Goal: Transaction & Acquisition: Download file/media

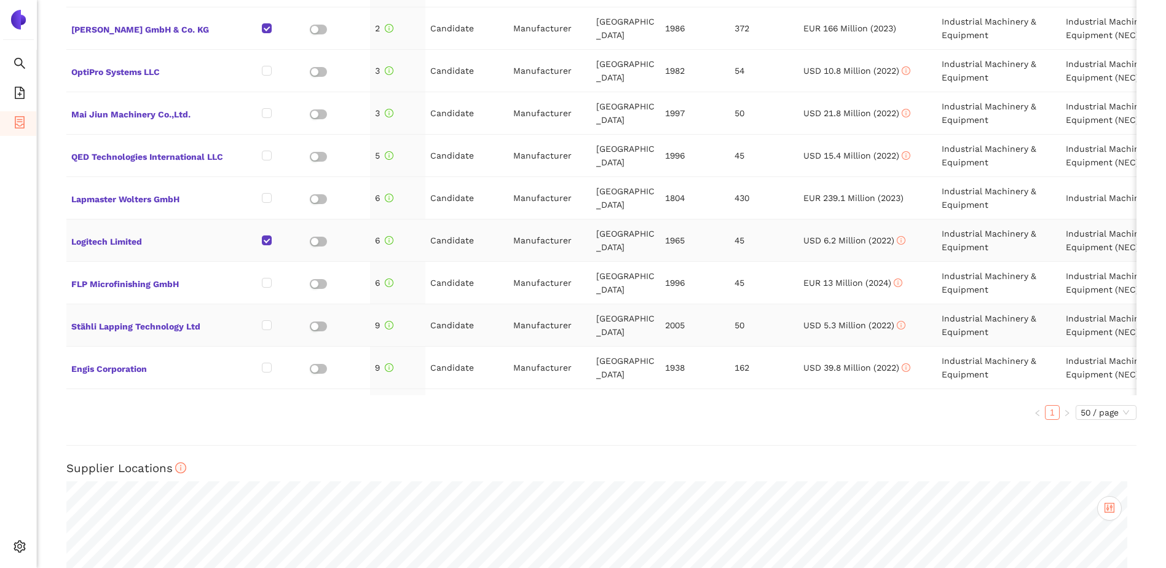
scroll to position [614, 0]
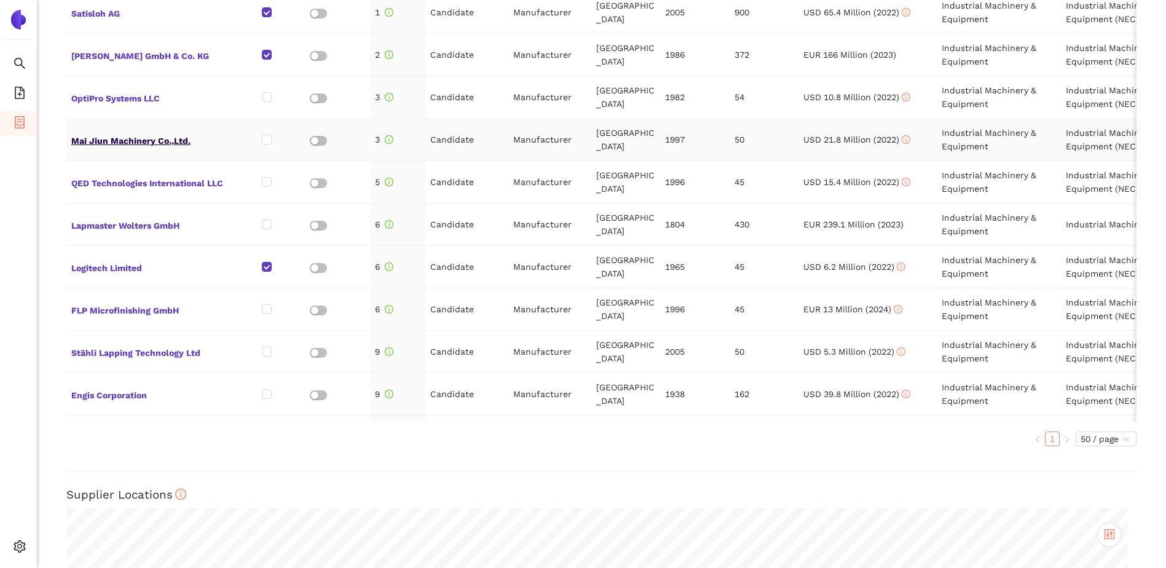
click at [130, 140] on span "Mai Jiun Machinery Co.,Ltd." at bounding box center [149, 139] width 156 height 16
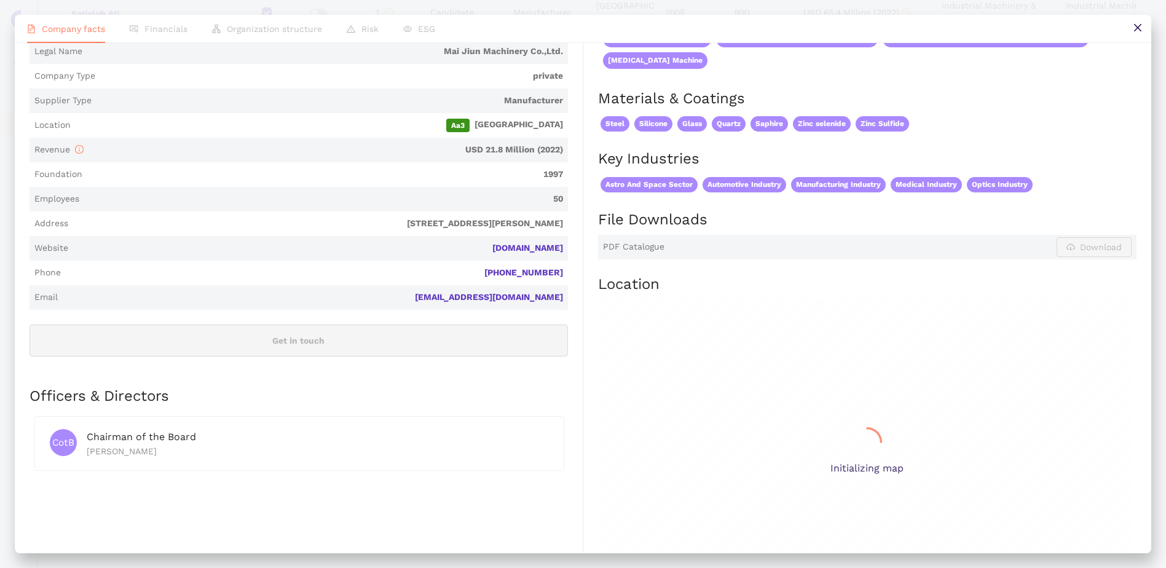
scroll to position [184, 0]
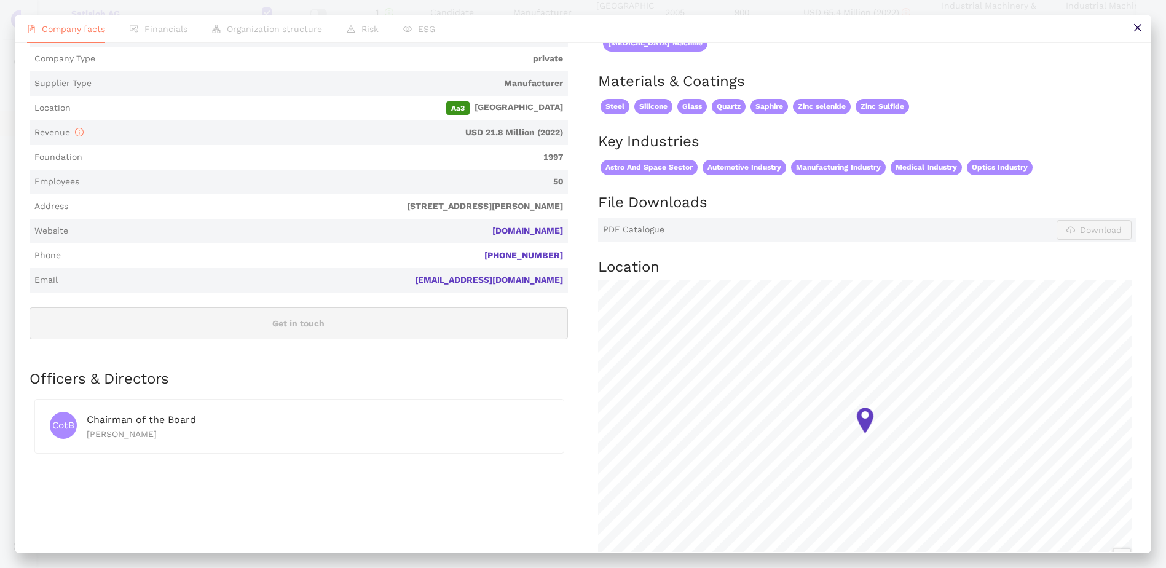
drag, startPoint x: 488, startPoint y: 234, endPoint x: 571, endPoint y: 230, distance: 83.1
click at [571, 230] on div "Industry Industrial Machinery & Equipment Company Description Mai Jiun Machiner…" at bounding box center [306, 261] width 554 height 681
copy link "maijiun.com.tw"
click at [0, 0] on link "maijiun.com.tw" at bounding box center [0, 0] width 0 height 0
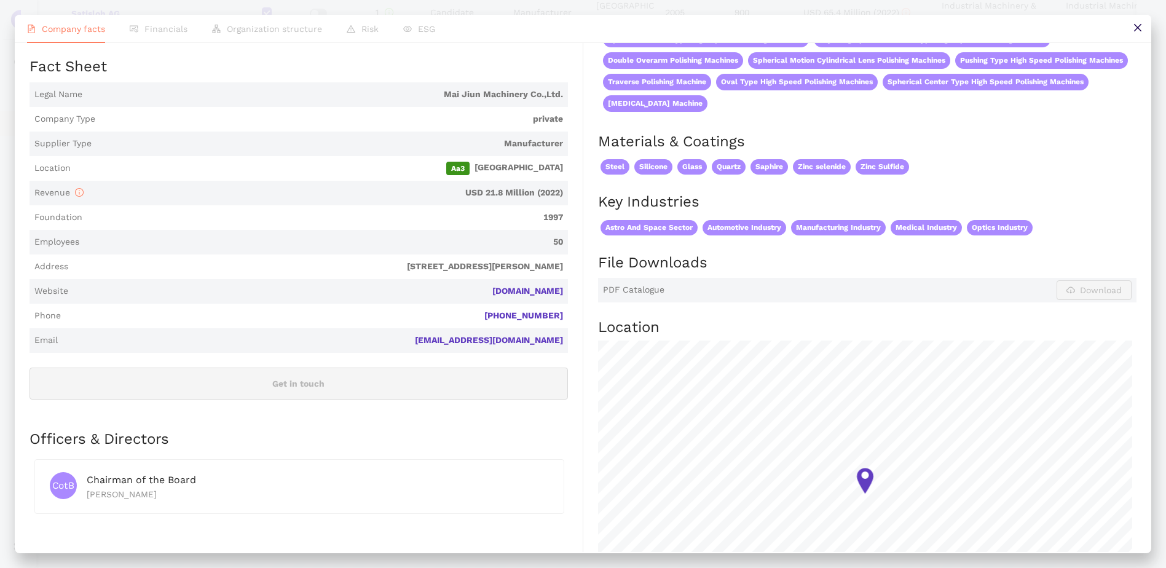
scroll to position [0, 0]
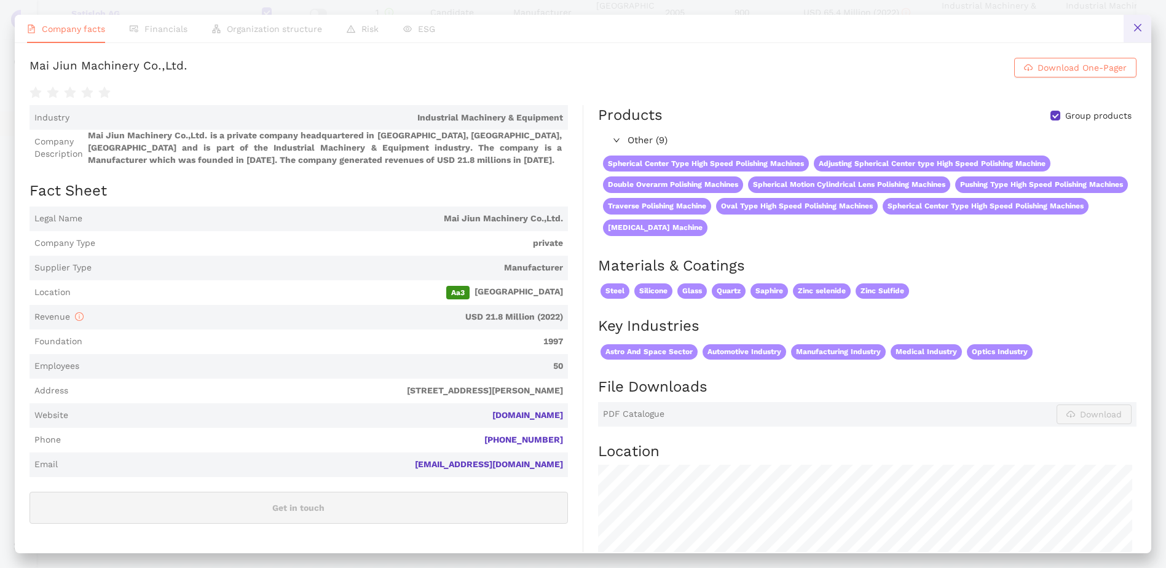
click at [1128, 26] on button at bounding box center [1137, 29] width 28 height 28
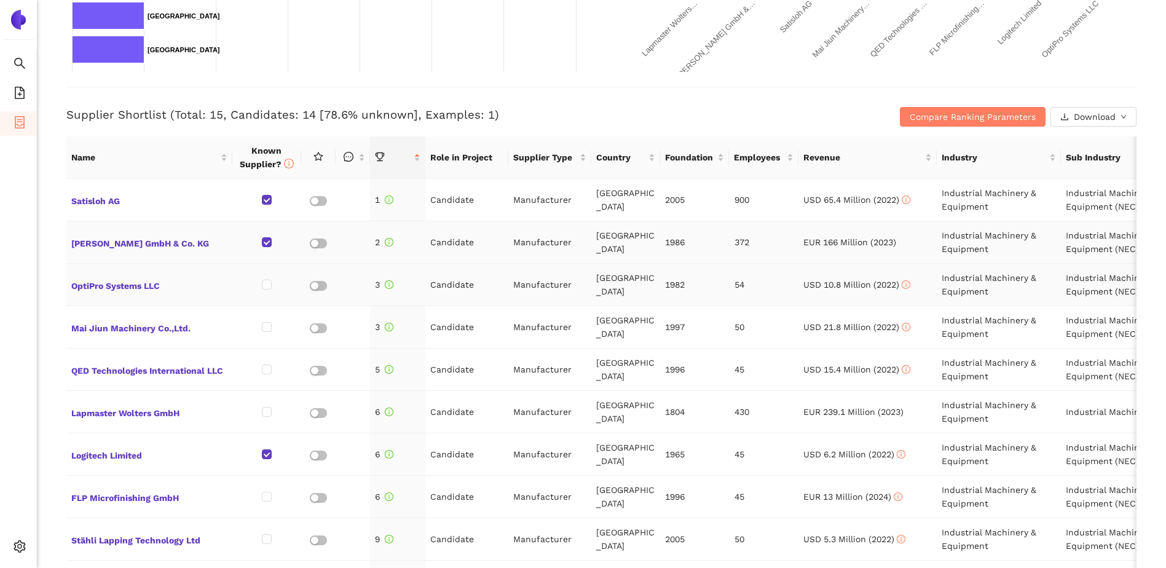
scroll to position [430, 0]
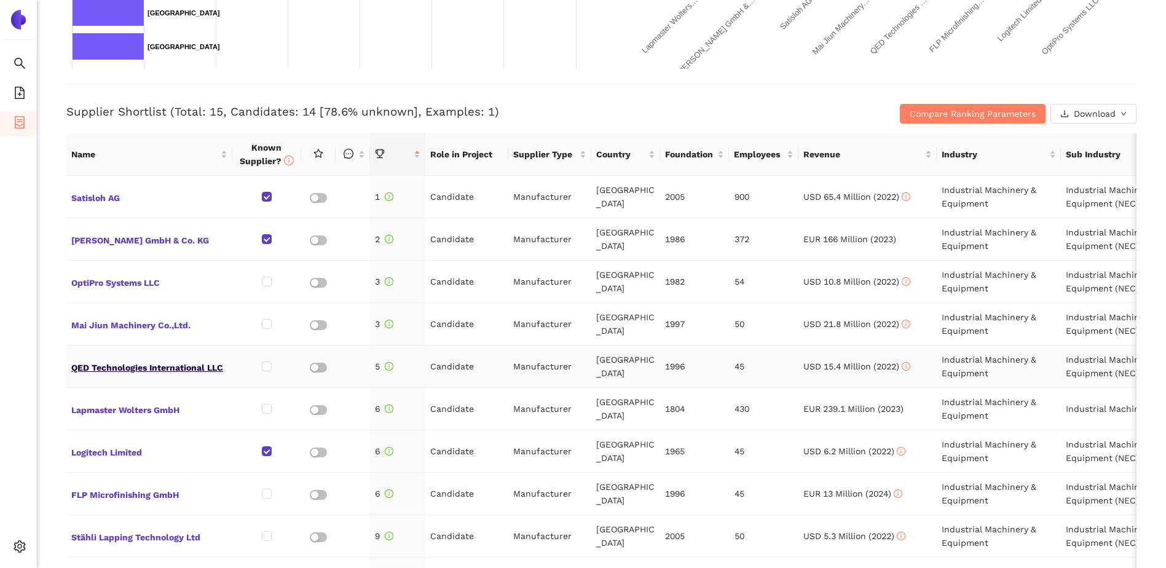
click at [170, 366] on span "QED Technologies International LLC" at bounding box center [149, 366] width 156 height 16
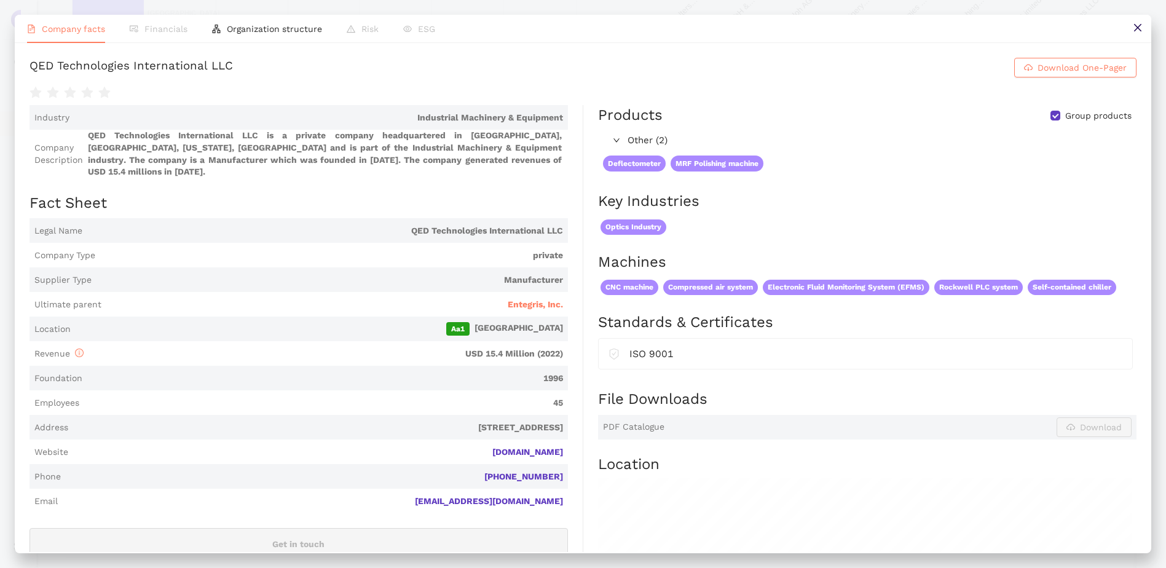
scroll to position [61, 0]
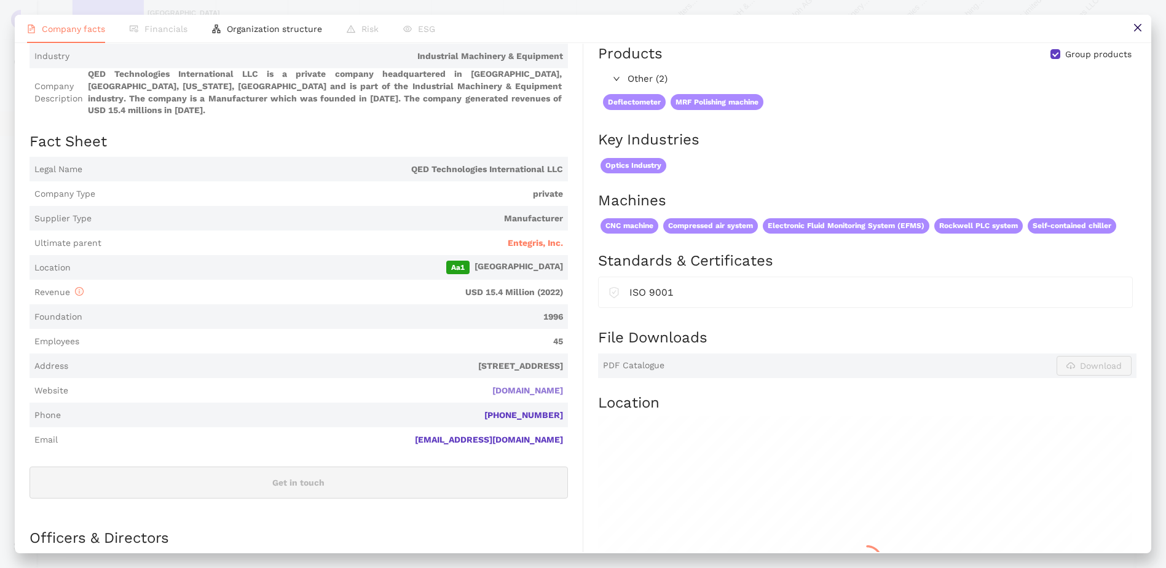
click at [0, 0] on link "qedmrf.com" at bounding box center [0, 0] width 0 height 0
drag, startPoint x: 1137, startPoint y: 26, endPoint x: 528, endPoint y: 197, distance: 631.8
click at [1136, 26] on icon "close" at bounding box center [1137, 28] width 10 height 10
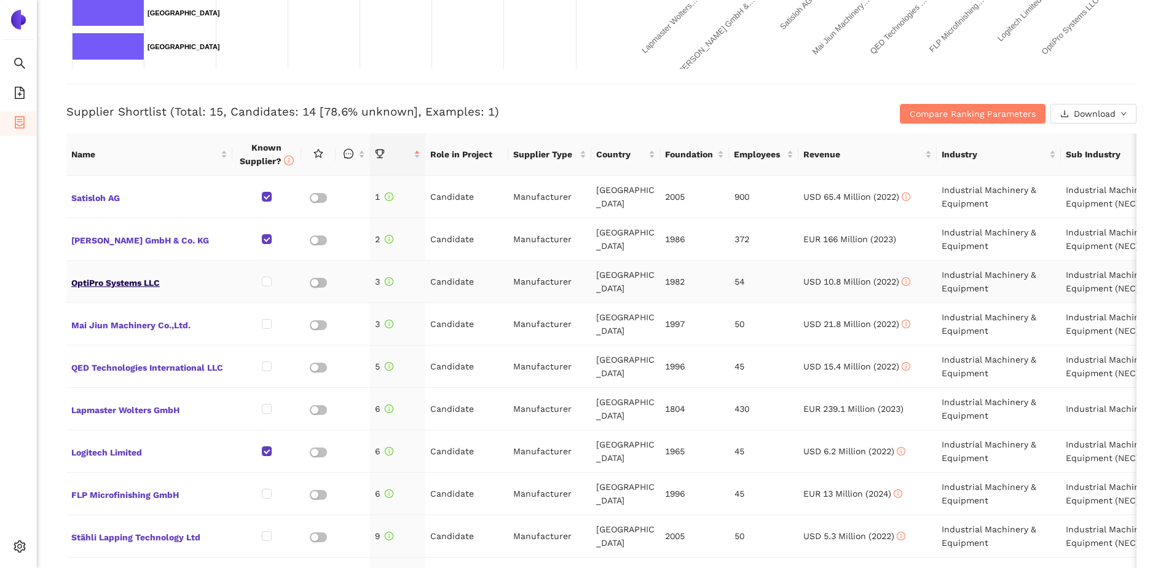
click at [133, 278] on span "OptiPro Systems LLC" at bounding box center [149, 281] width 156 height 16
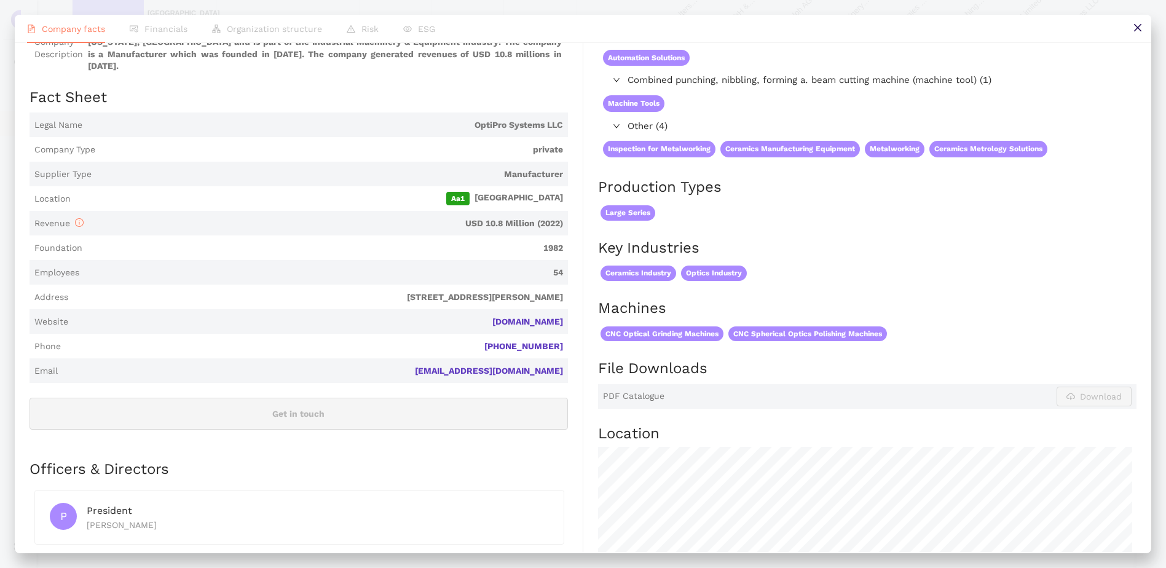
scroll to position [0, 0]
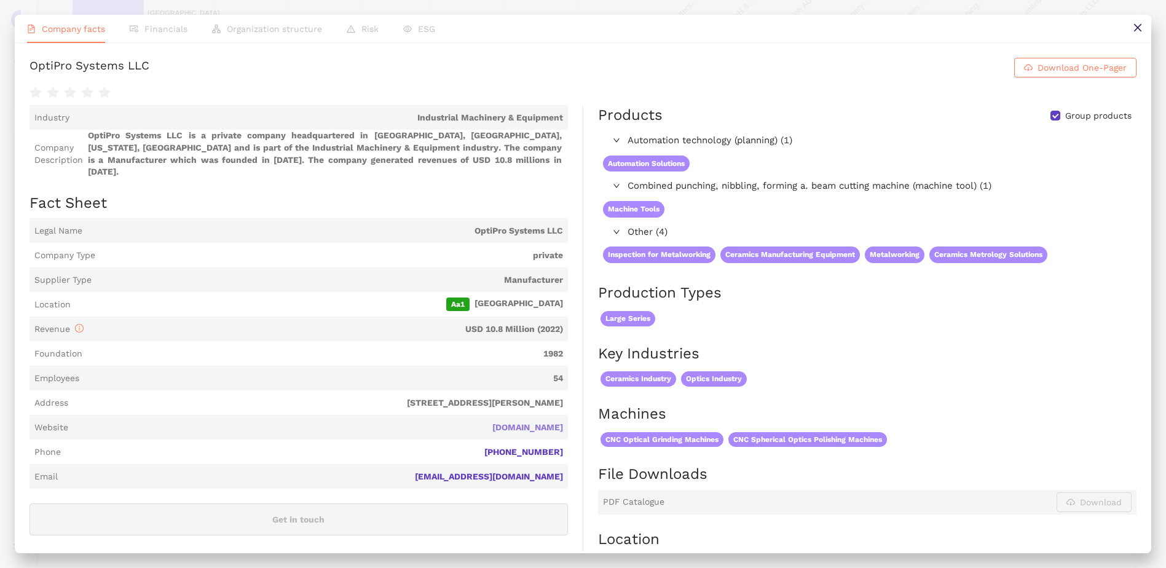
click at [0, 0] on link "optipro.com" at bounding box center [0, 0] width 0 height 0
click at [1144, 28] on button at bounding box center [1137, 29] width 28 height 28
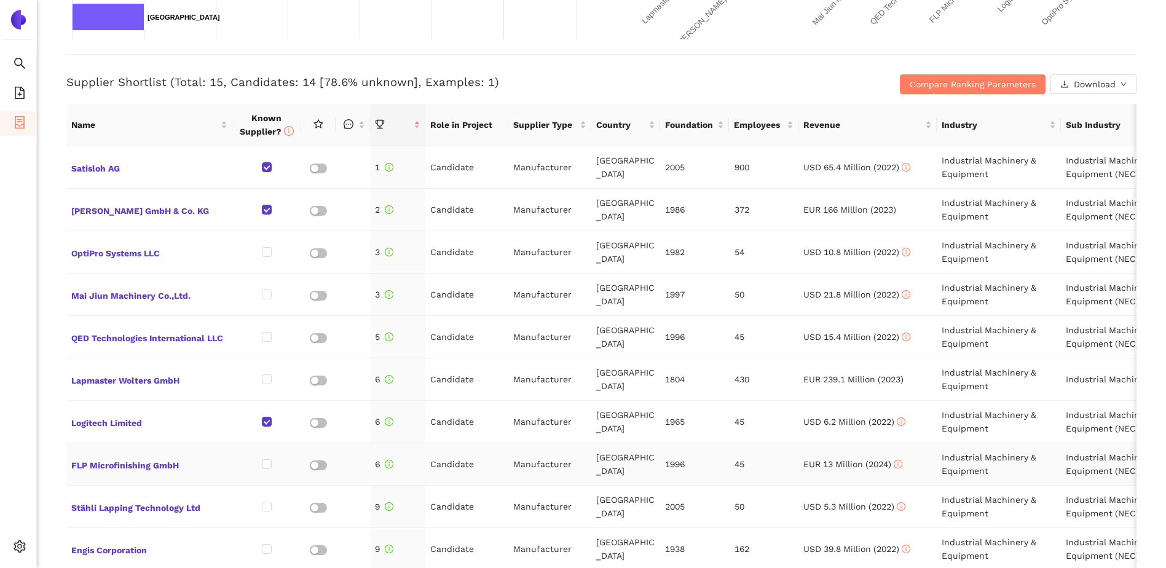
scroll to position [369, 0]
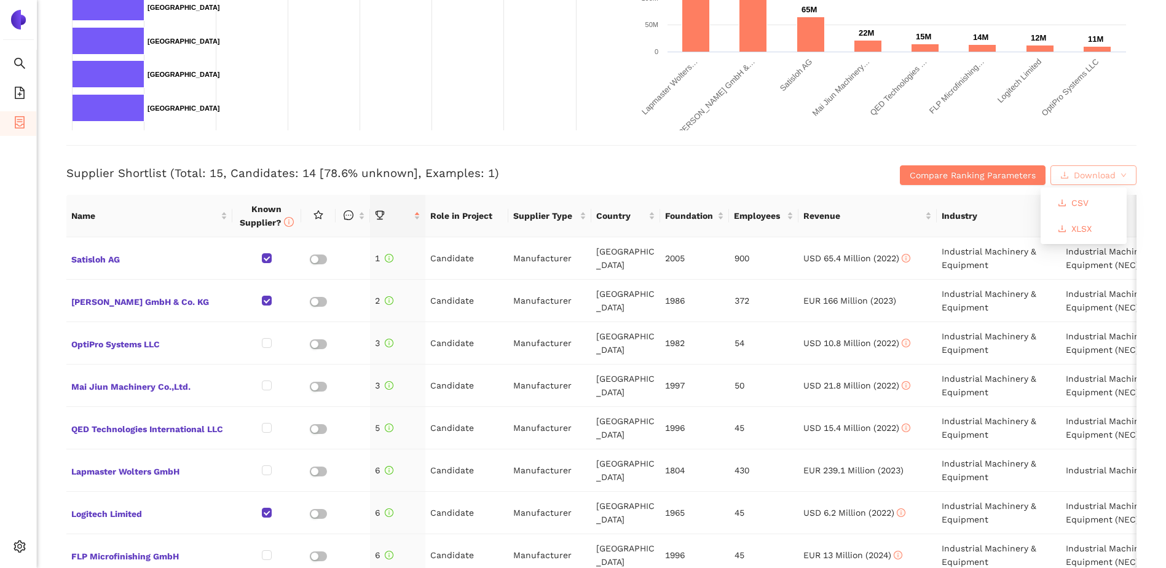
click at [1086, 170] on span "Download" at bounding box center [1094, 175] width 42 height 14
click at [1080, 233] on span "XLSX" at bounding box center [1081, 229] width 20 height 14
